Goal: Task Accomplishment & Management: Manage account settings

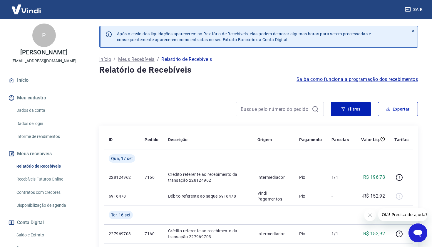
click at [20, 81] on link "Início" at bounding box center [44, 80] width 74 height 13
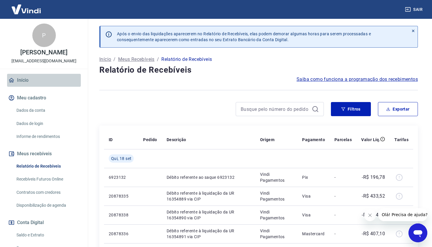
click at [26, 83] on link "Início" at bounding box center [44, 80] width 74 height 13
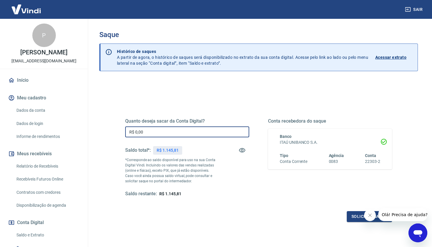
click at [183, 129] on input "R$ 0,00" at bounding box center [187, 131] width 124 height 11
type input "R$ 1.145,00"
click at [357, 216] on button "Solicitar saque" at bounding box center [368, 216] width 45 height 11
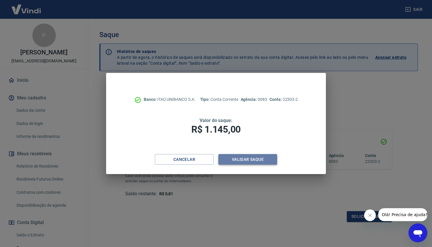
click at [260, 157] on button "Validar saque" at bounding box center [247, 159] width 59 height 11
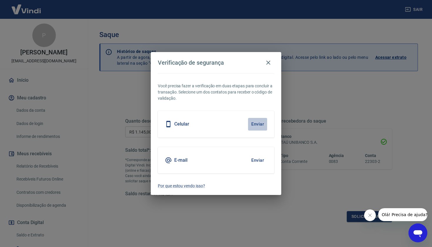
click at [256, 124] on button "Enviar" at bounding box center [257, 124] width 19 height 12
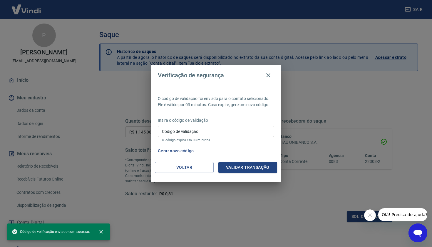
click at [203, 131] on input "Código de validação" at bounding box center [216, 131] width 116 height 11
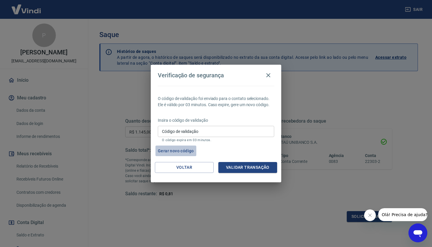
click at [180, 149] on button "Gerar novo código" at bounding box center [175, 150] width 41 height 11
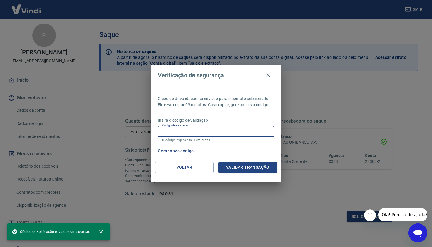
click at [212, 128] on input "Código de validação" at bounding box center [216, 131] width 116 height 11
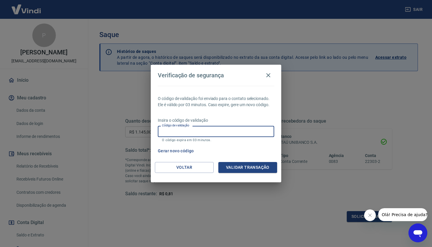
click at [208, 134] on input "Código de validação" at bounding box center [216, 131] width 116 height 11
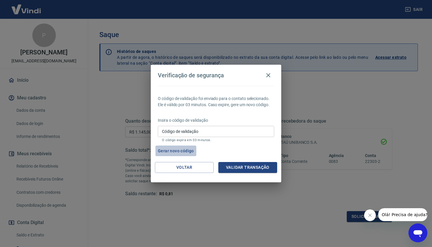
click at [181, 150] on button "Gerar novo código" at bounding box center [175, 150] width 41 height 11
click at [185, 149] on button "Gerar novo código" at bounding box center [175, 150] width 41 height 11
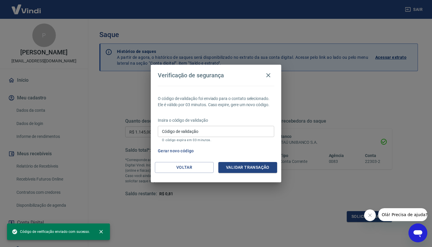
click at [211, 133] on input "Código de validação" at bounding box center [216, 131] width 116 height 11
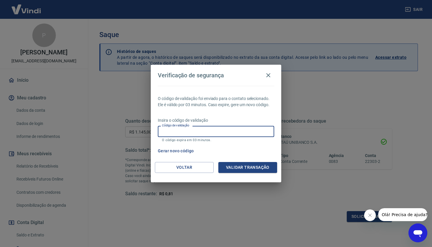
click at [239, 132] on input "Código de validação" at bounding box center [216, 131] width 116 height 11
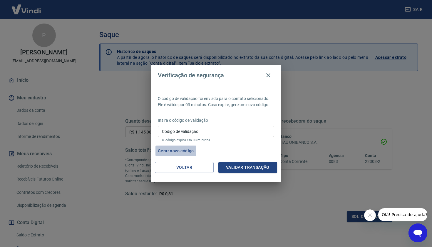
click at [191, 152] on button "Gerar novo código" at bounding box center [175, 150] width 41 height 11
click at [242, 165] on button "Validar transação" at bounding box center [247, 167] width 59 height 11
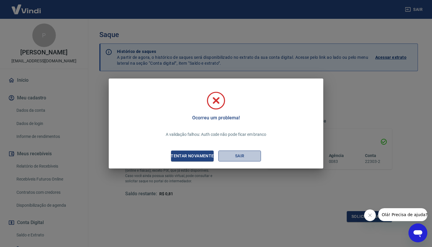
click at [239, 154] on button "Sair" at bounding box center [239, 155] width 43 height 11
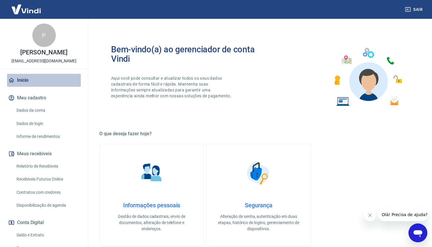
click at [69, 83] on link "Início" at bounding box center [44, 80] width 74 height 13
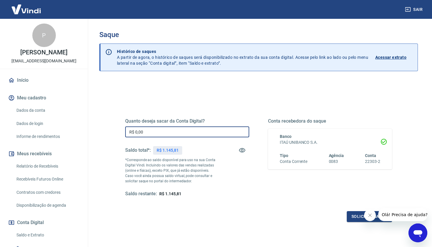
click at [154, 131] on input "R$ 0,00" at bounding box center [187, 131] width 124 height 11
type input "R$ 1.145,00"
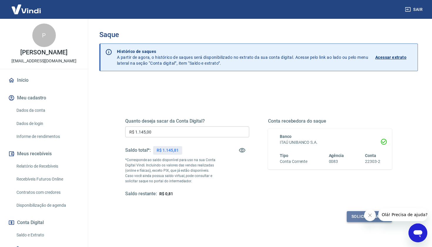
click at [351, 219] on button "Solicitar saque" at bounding box center [368, 216] width 45 height 11
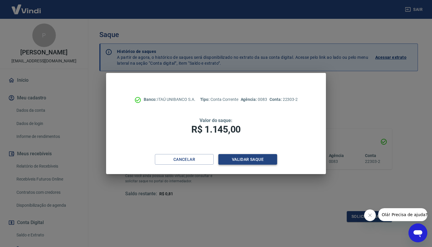
click at [243, 163] on button "Validar saque" at bounding box center [247, 159] width 59 height 11
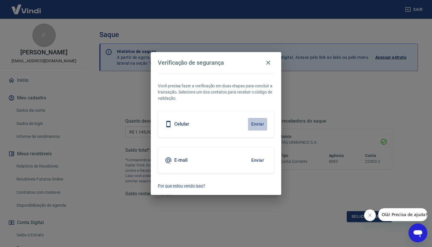
click at [266, 123] on button "Enviar" at bounding box center [257, 124] width 19 height 12
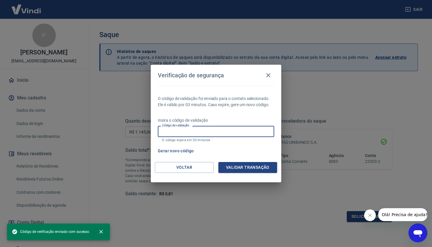
click at [223, 136] on input "Código de validação" at bounding box center [216, 131] width 116 height 11
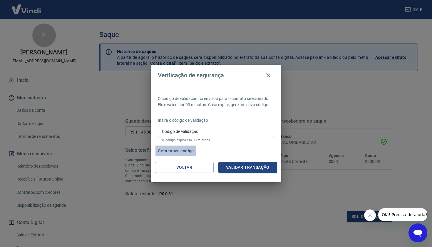
click at [183, 154] on button "Gerar novo código" at bounding box center [175, 150] width 41 height 11
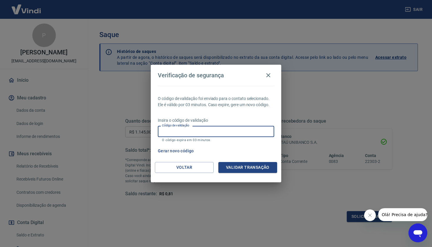
click at [213, 134] on input "Código de validação" at bounding box center [216, 131] width 116 height 11
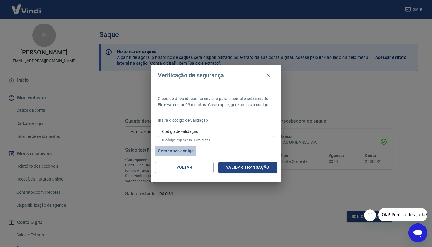
click at [175, 154] on button "Gerar novo código" at bounding box center [175, 150] width 41 height 11
click at [190, 152] on button "Gerar novo código" at bounding box center [175, 150] width 41 height 11
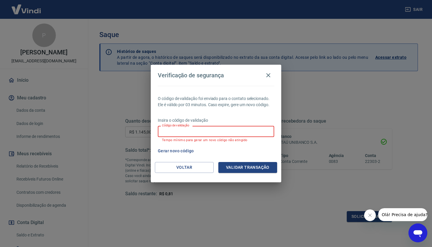
click at [242, 131] on input "Código de validação" at bounding box center [216, 131] width 116 height 11
type input "661248"
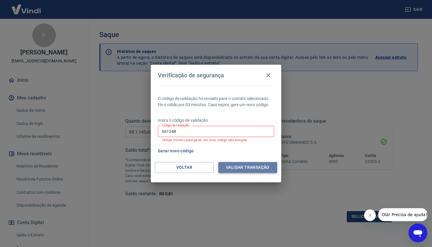
click at [249, 171] on button "Validar transação" at bounding box center [247, 167] width 59 height 11
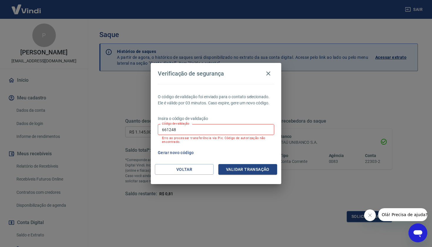
click at [268, 67] on h2 "Verificação de segurança" at bounding box center [216, 73] width 130 height 21
click at [268, 70] on icon "button" at bounding box center [268, 73] width 7 height 7
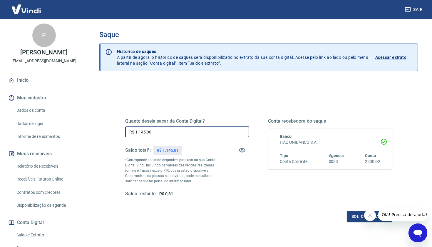
click at [169, 129] on input "R$ 1.145,00" at bounding box center [187, 131] width 124 height 11
type input "R$ 1.000,00"
click at [358, 218] on button "Solicitar saque" at bounding box center [368, 216] width 45 height 11
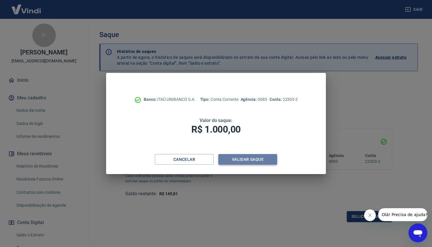
click at [264, 158] on button "Validar saque" at bounding box center [247, 159] width 59 height 11
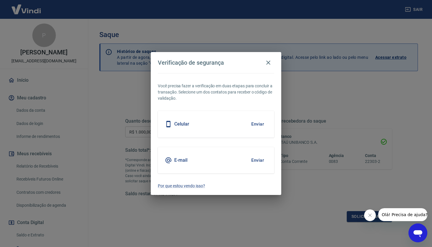
click at [258, 123] on button "Enviar" at bounding box center [257, 124] width 19 height 12
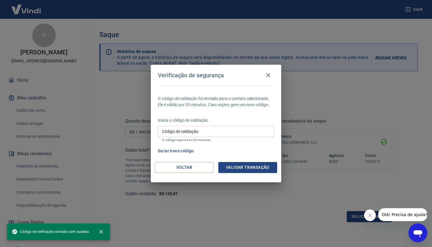
click at [231, 129] on input "Código de validação" at bounding box center [216, 131] width 116 height 11
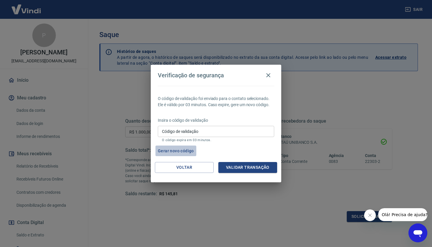
click at [173, 150] on button "Gerar novo código" at bounding box center [175, 150] width 41 height 11
